Goal: Book appointment/travel/reservation

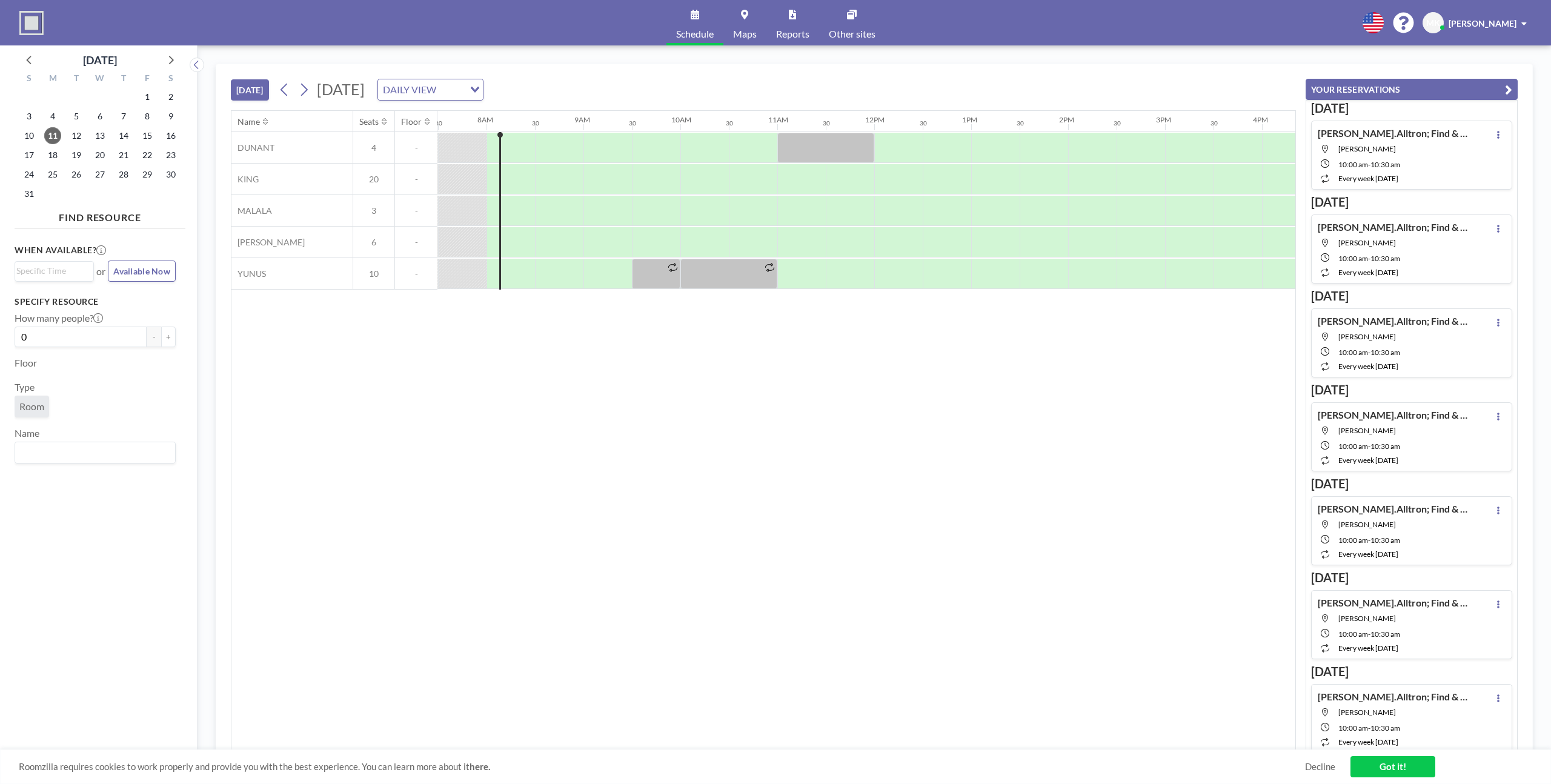
scroll to position [0, 727]
click at [698, 247] on div at bounding box center [704, 243] width 49 height 30
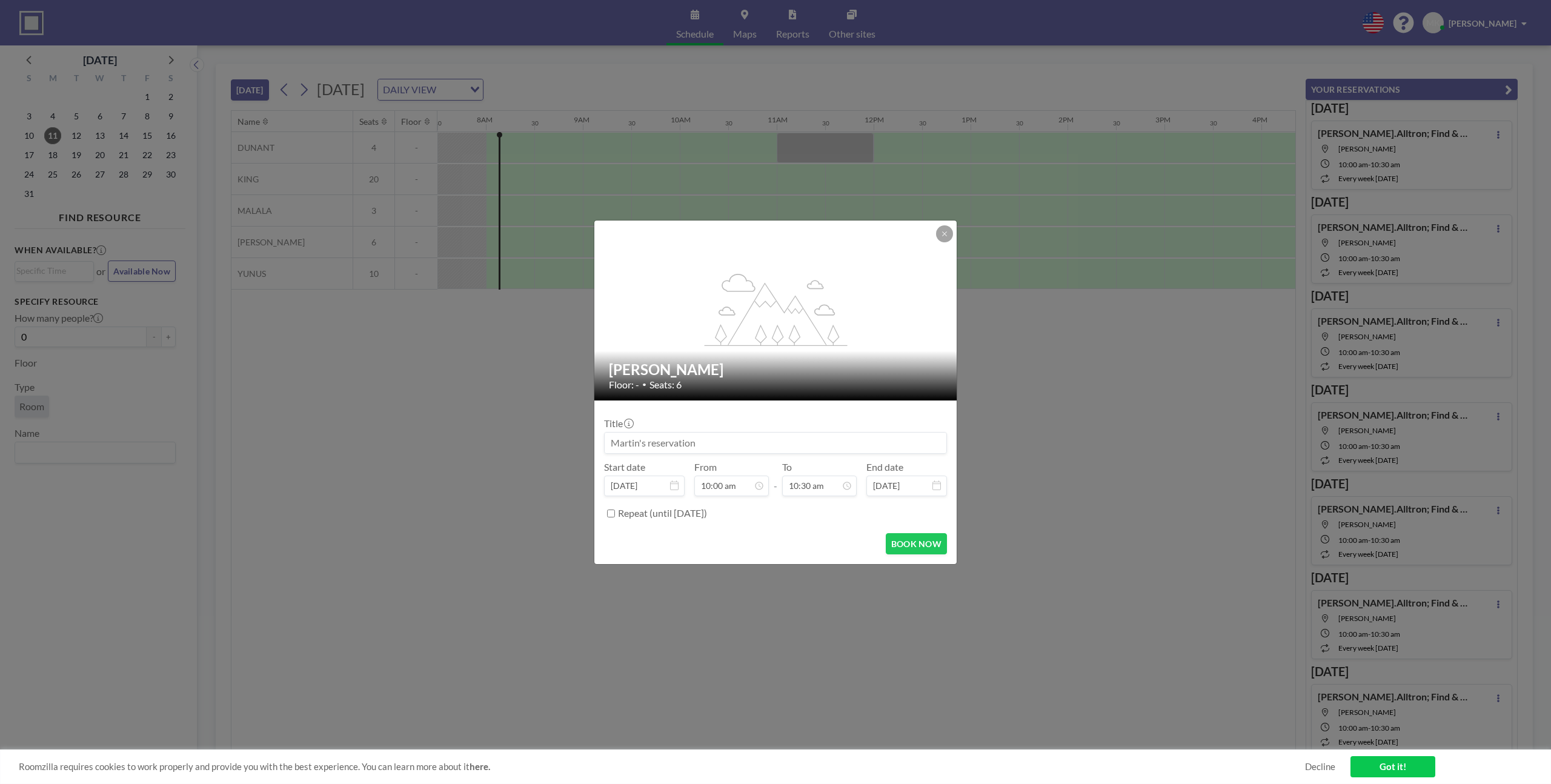
click at [807, 446] on input at bounding box center [775, 443] width 341 height 21
type input "[PERSON_NAME].Alltron Daily Find & Compare"
click at [661, 514] on label "Repeat (until [DATE])" at bounding box center [662, 513] width 89 height 12
click at [615, 514] on input "Repeat (until [DATE])" at bounding box center [611, 513] width 8 height 8
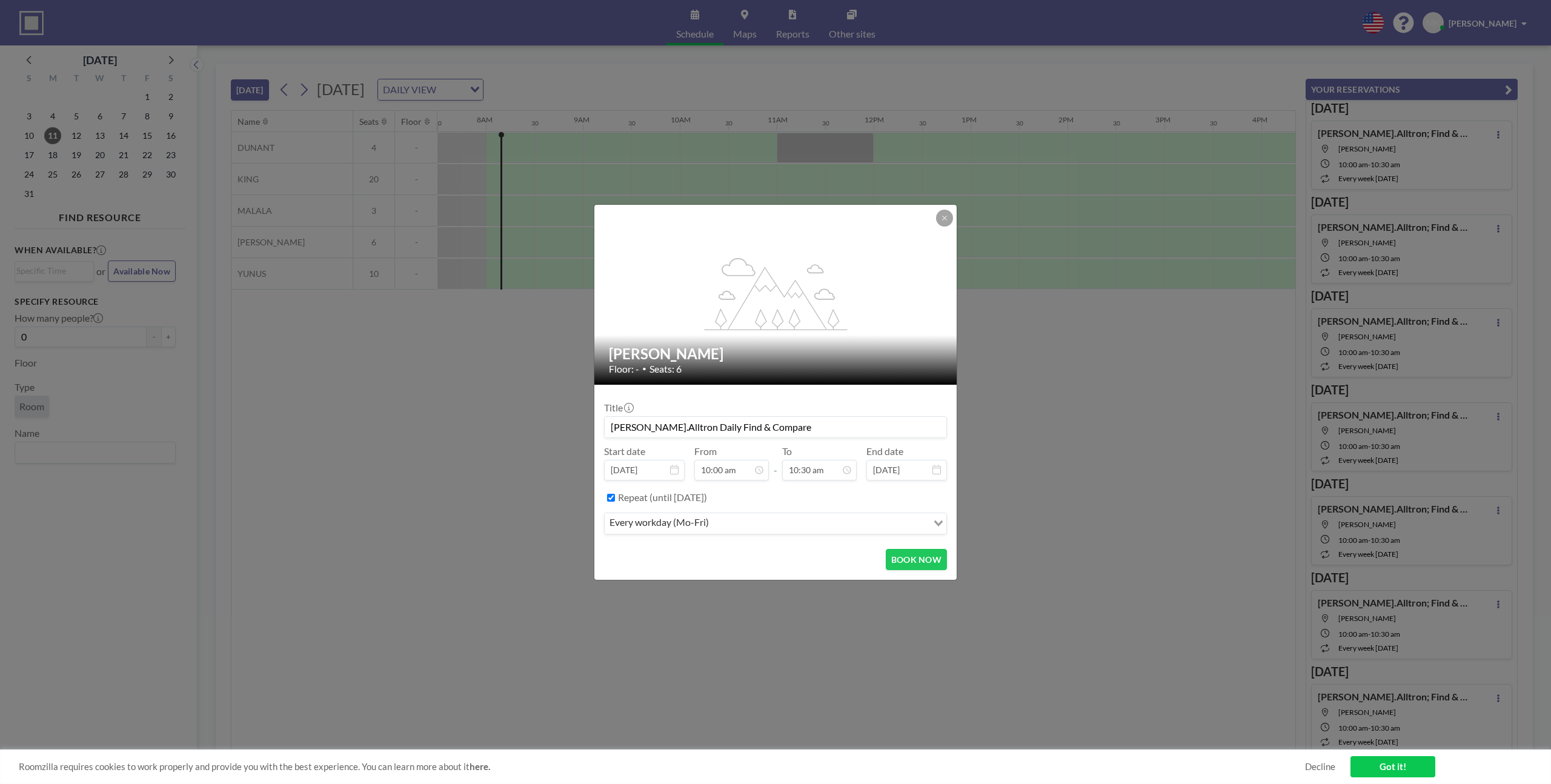
click at [612, 497] on input "Repeat (until [DATE])" at bounding box center [611, 497] width 8 height 8
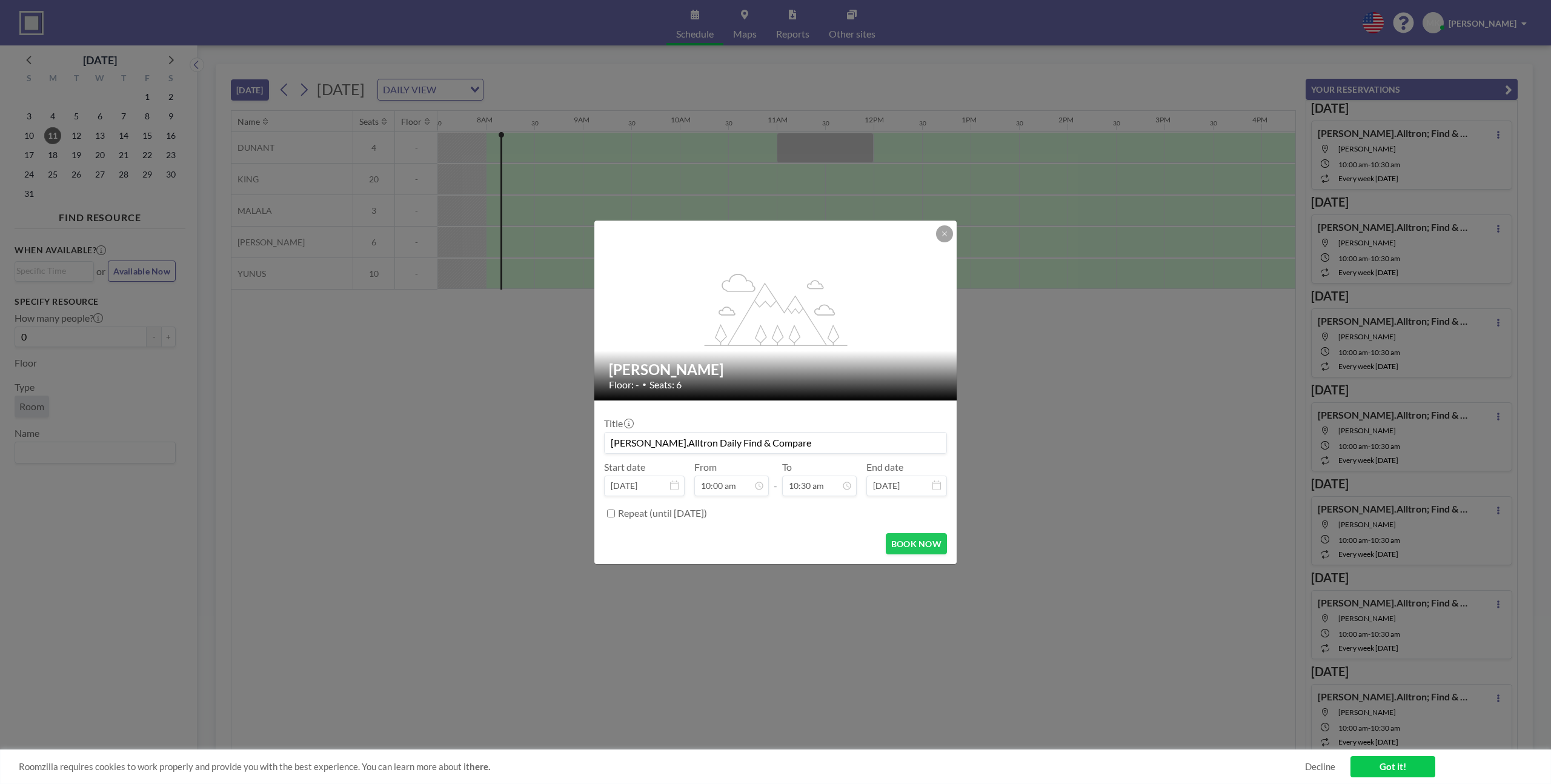
click at [611, 514] on input "Repeat (until [DATE])" at bounding box center [611, 513] width 8 height 8
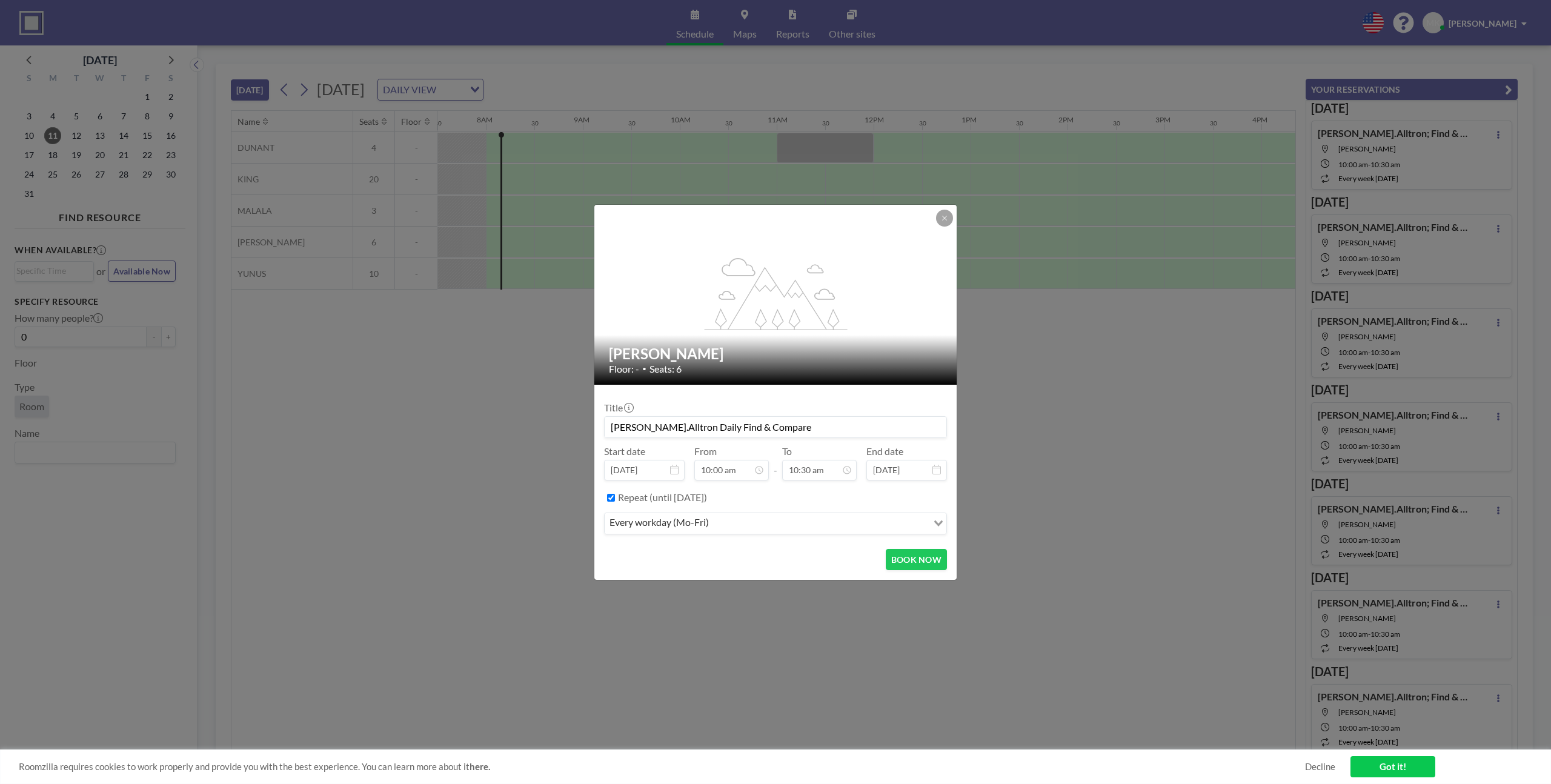
click at [707, 494] on label "Repeat (until [DATE])" at bounding box center [662, 497] width 89 height 12
click at [615, 494] on input "Repeat (until [DATE])" at bounding box center [611, 497] width 8 height 8
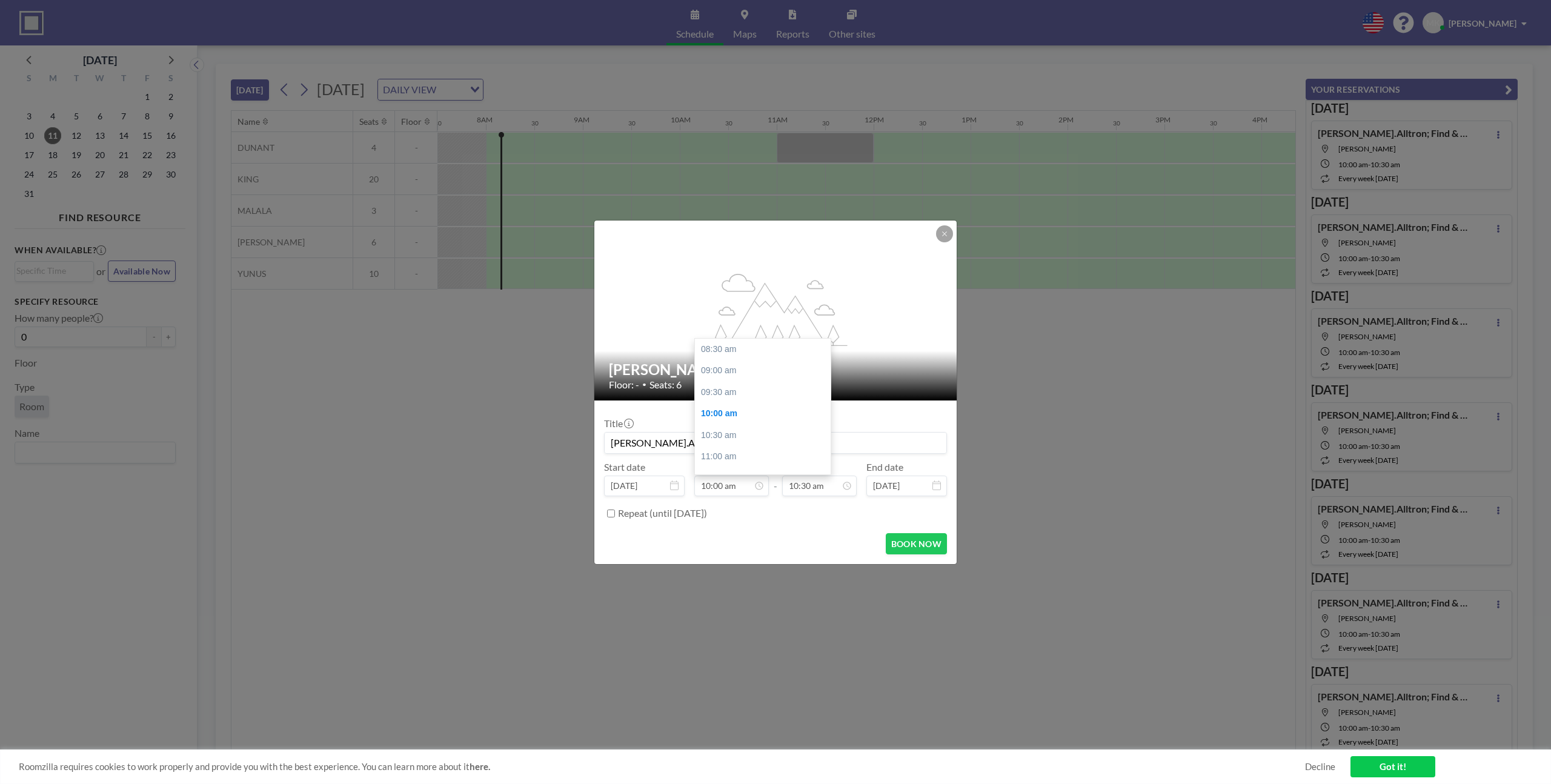
scroll to position [65, 0]
click at [675, 512] on label "Repeat (until [DATE])" at bounding box center [662, 513] width 89 height 12
click at [615, 512] on input "Repeat (until [DATE])" at bounding box center [611, 513] width 8 height 8
checkbox input "true"
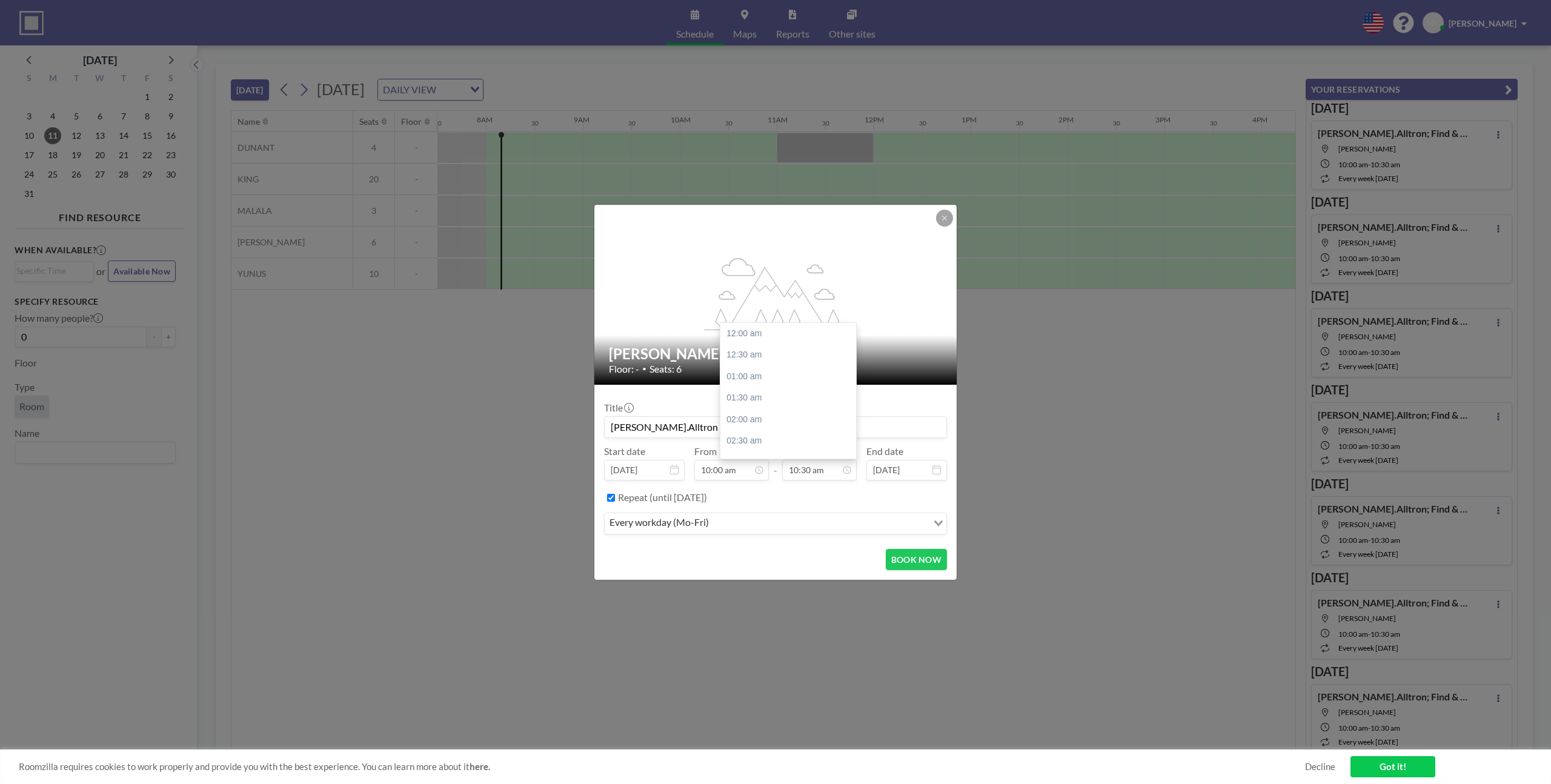
scroll to position [453, 0]
click at [930, 566] on button "BOOK NOW" at bounding box center [916, 559] width 61 height 21
